Goal: Task Accomplishment & Management: Manage account settings

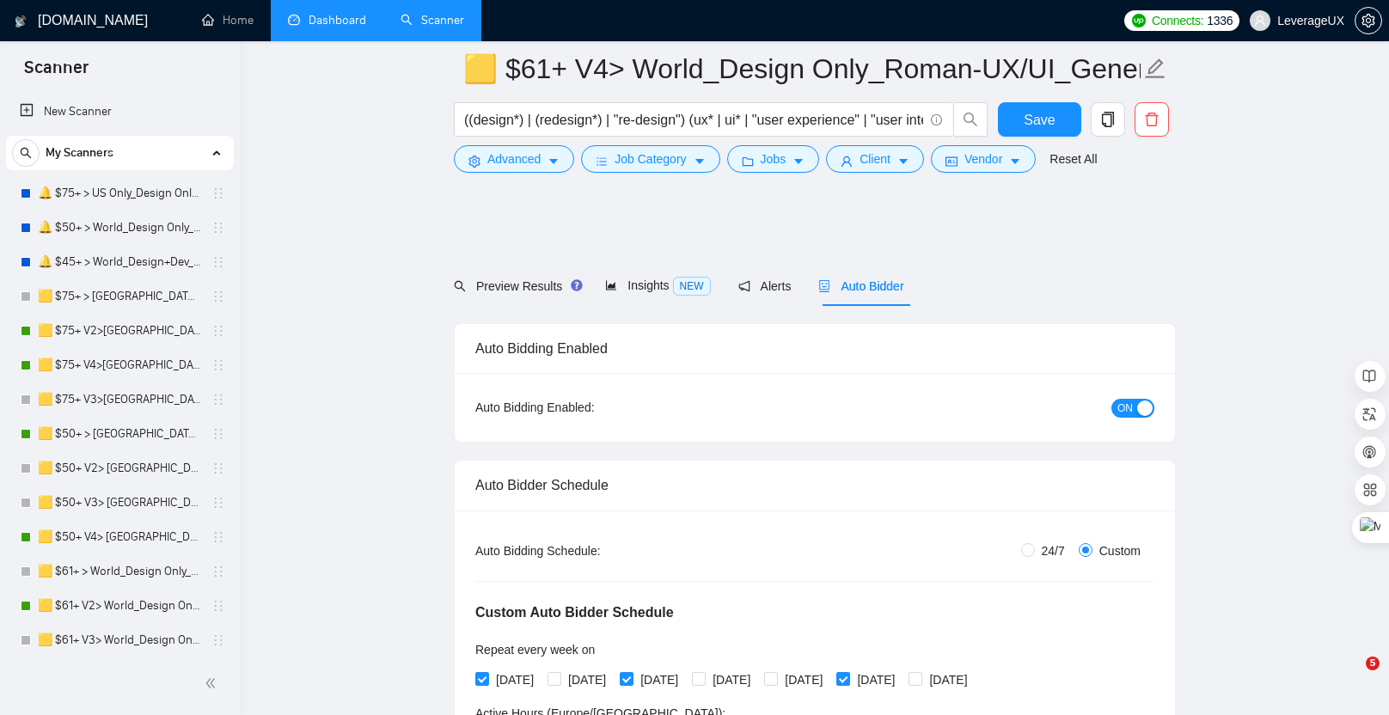
click at [343, 20] on link "Dashboard" at bounding box center [327, 20] width 78 height 15
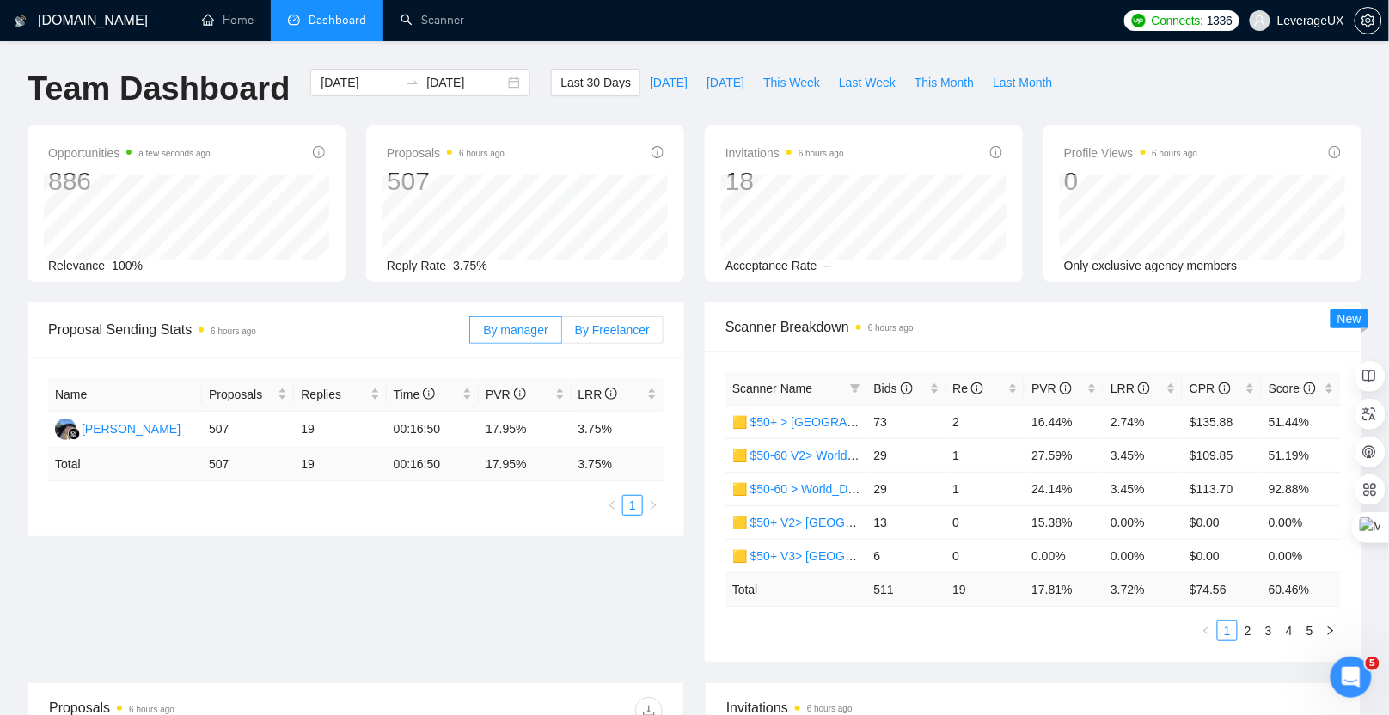
click at [641, 331] on span "By Freelancer" at bounding box center [612, 330] width 75 height 14
click at [562, 334] on input "By Freelancer" at bounding box center [562, 334] width 0 height 0
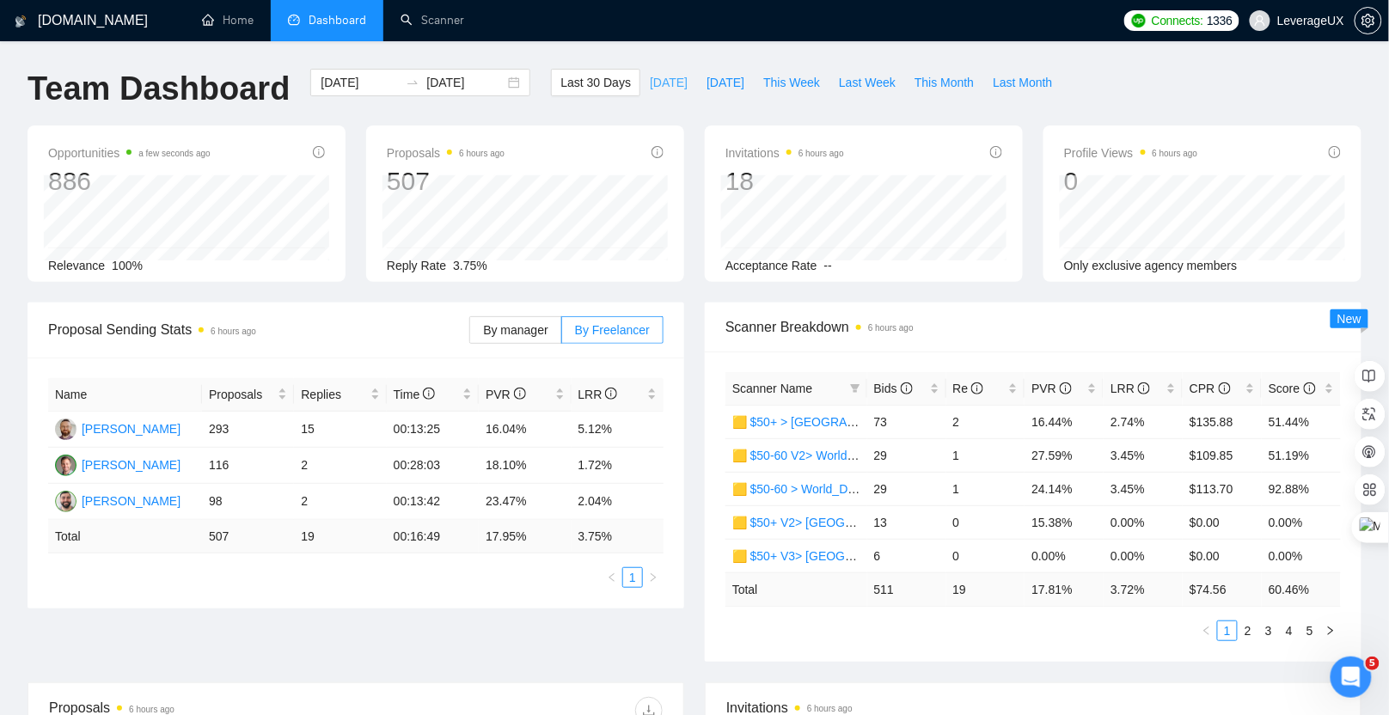
click at [656, 86] on span "Today" at bounding box center [669, 82] width 38 height 19
type input "2025-09-22"
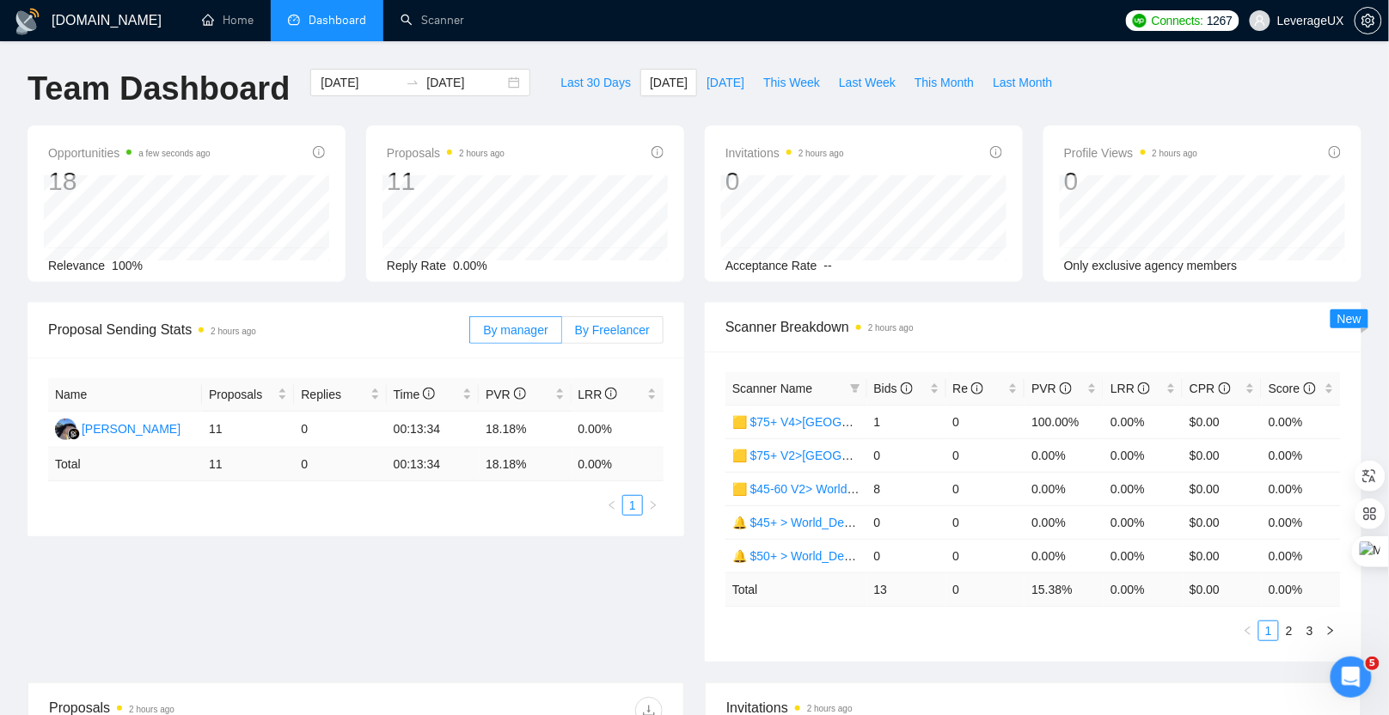
click at [636, 338] on label "By Freelancer" at bounding box center [612, 330] width 101 height 28
click at [562, 334] on input "By Freelancer" at bounding box center [562, 334] width 0 height 0
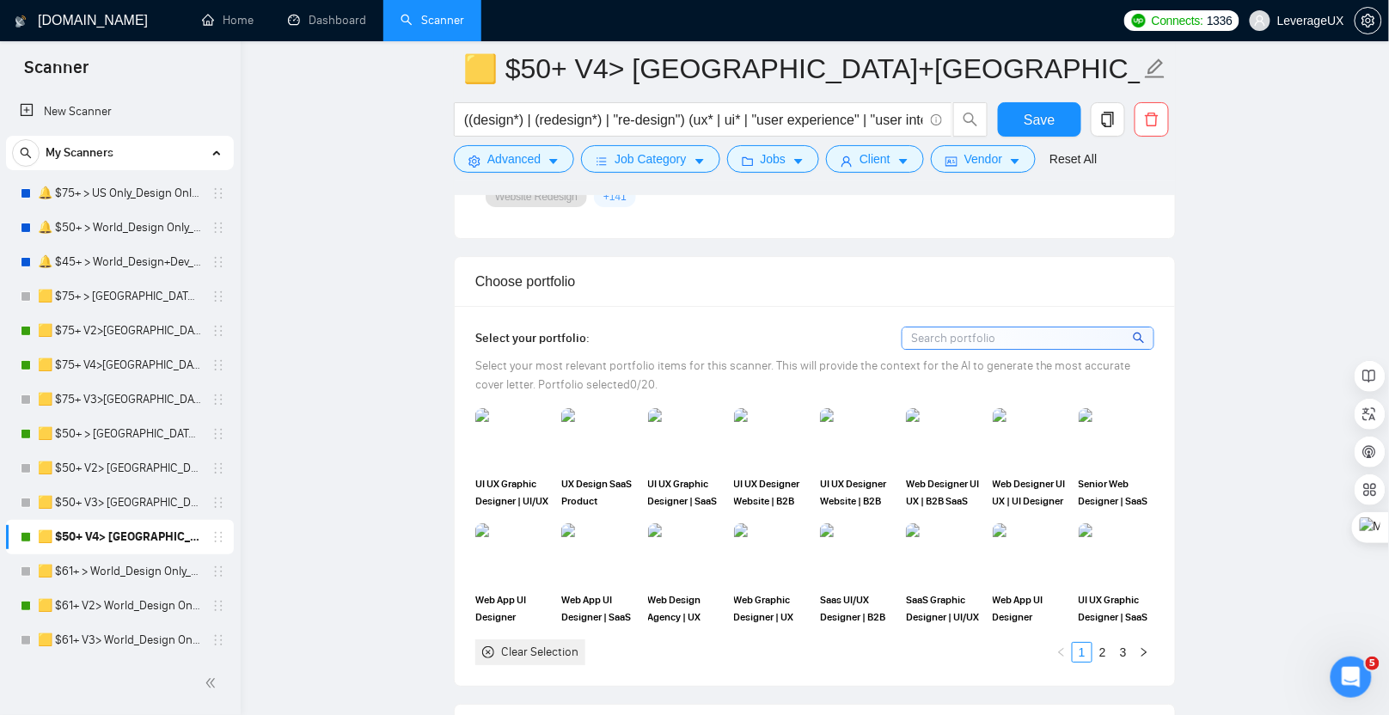
scroll to position [1674, 0]
